Goal: Navigation & Orientation: Find specific page/section

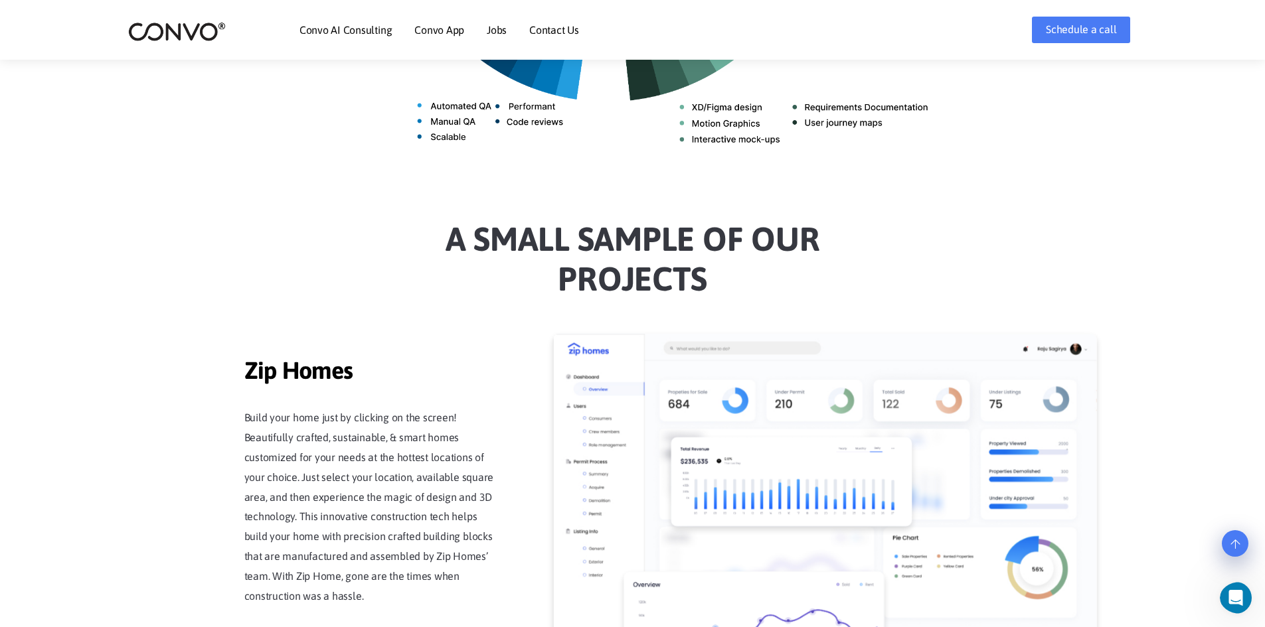
scroll to position [2703, 0]
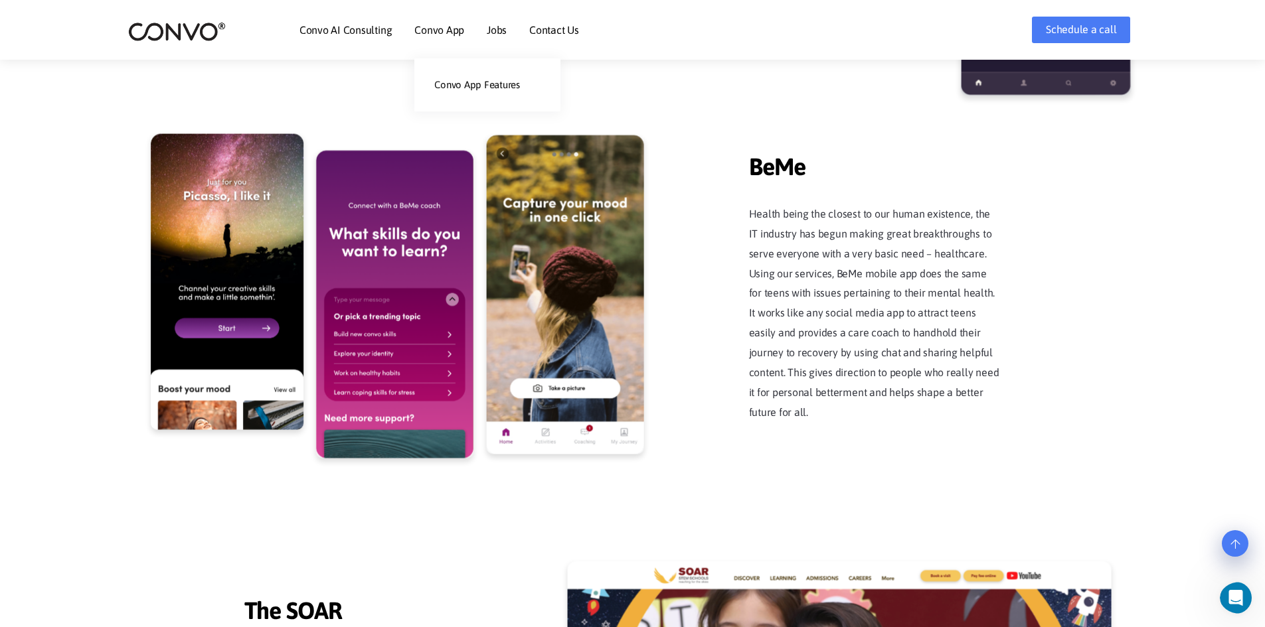
click at [445, 28] on link "Convo App" at bounding box center [439, 30] width 50 height 11
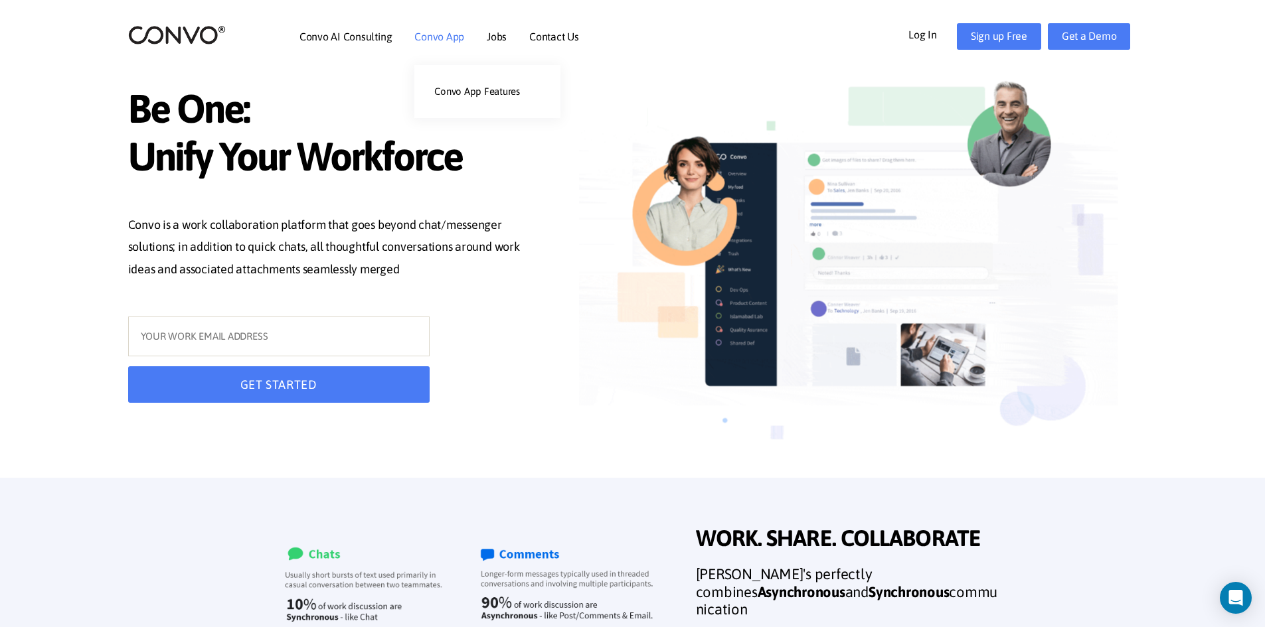
click at [444, 38] on link "Convo App" at bounding box center [439, 36] width 50 height 11
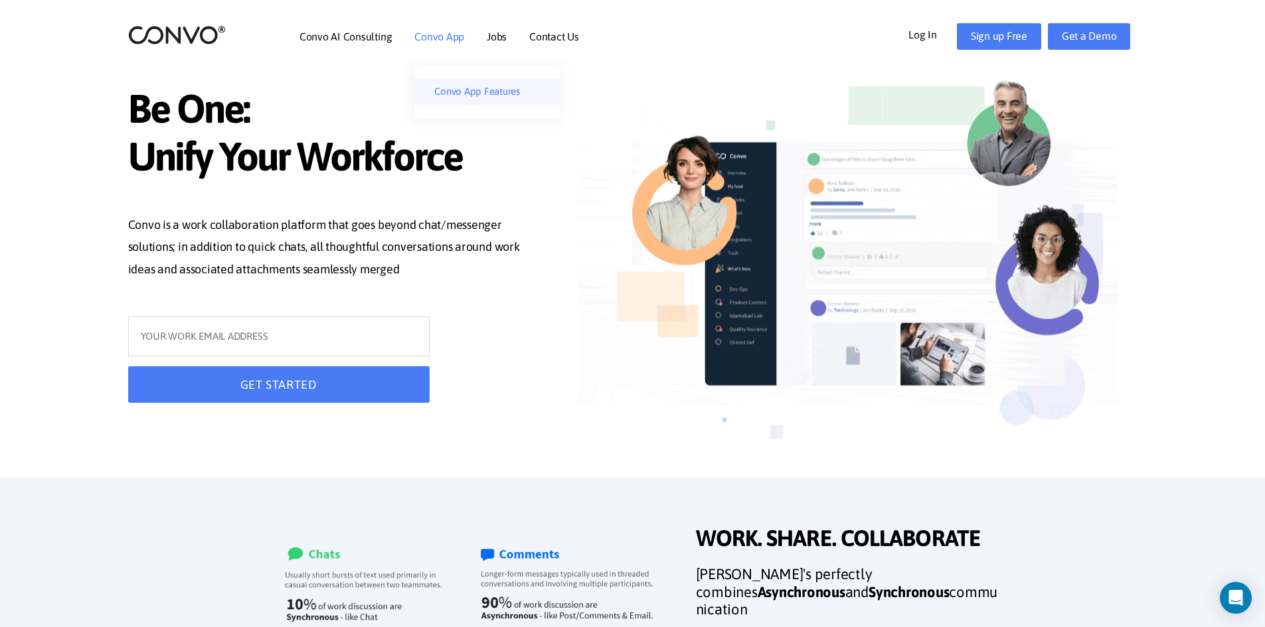
click at [481, 87] on link "Convo App Features" at bounding box center [487, 91] width 146 height 27
